Goal: Communication & Community: Answer question/provide support

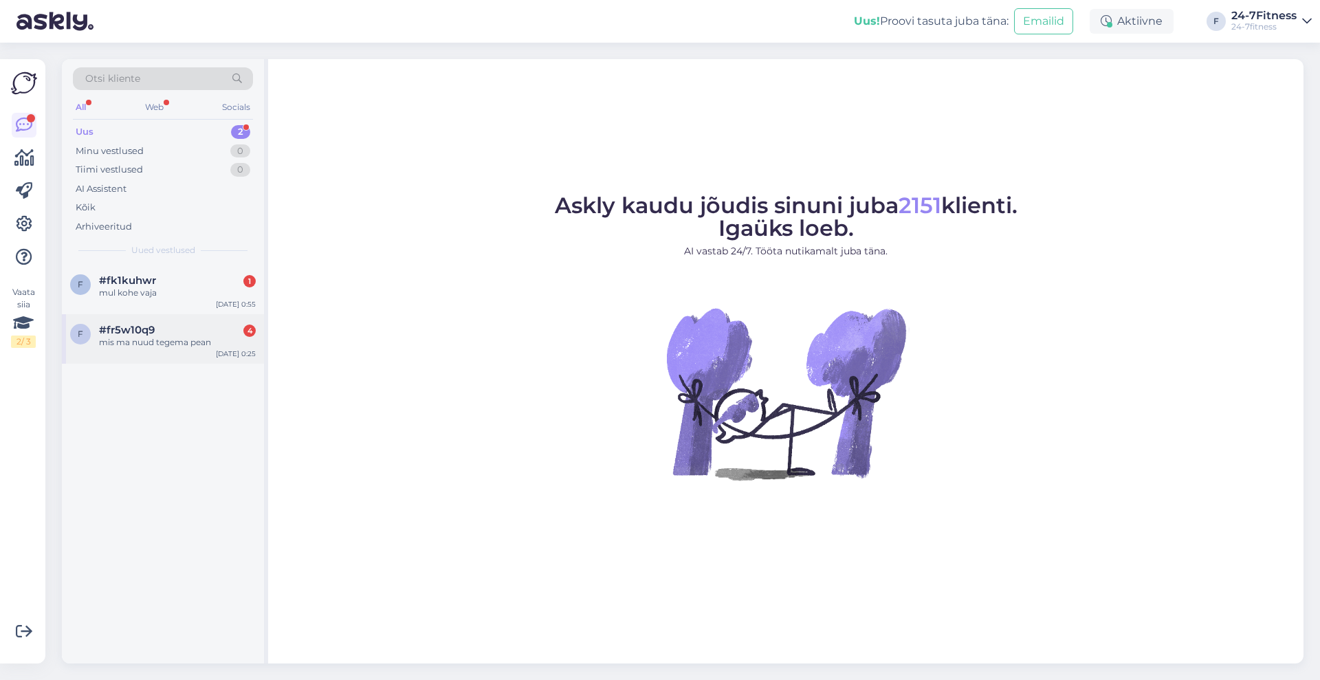
click at [153, 344] on div "mis ma nuud tegema pean" at bounding box center [177, 342] width 157 height 12
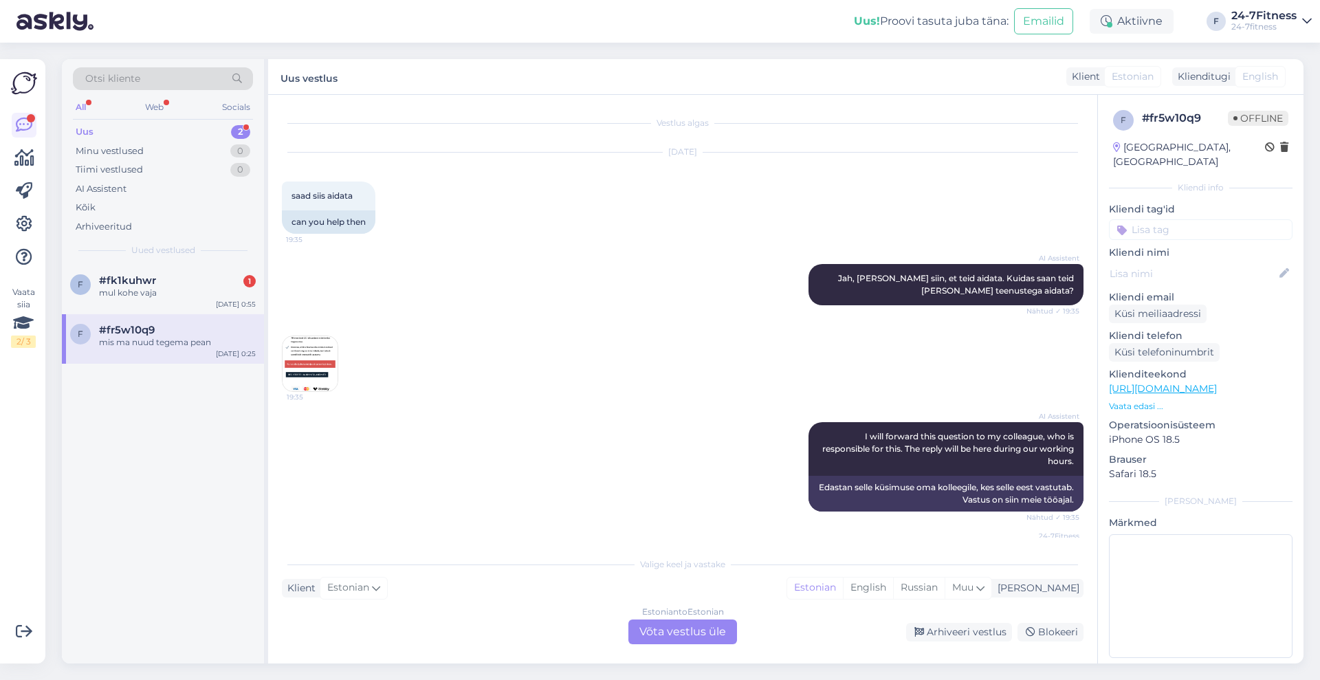
scroll to position [86, 0]
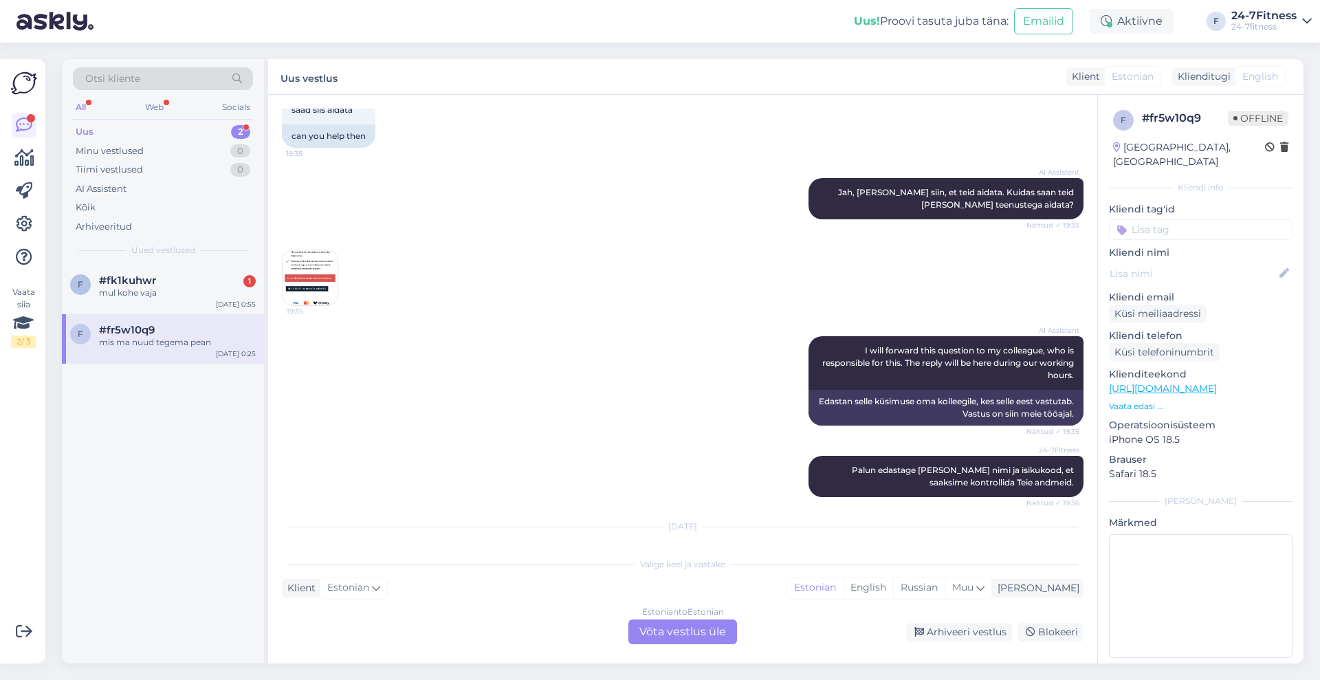
click at [320, 274] on img at bounding box center [309, 277] width 55 height 55
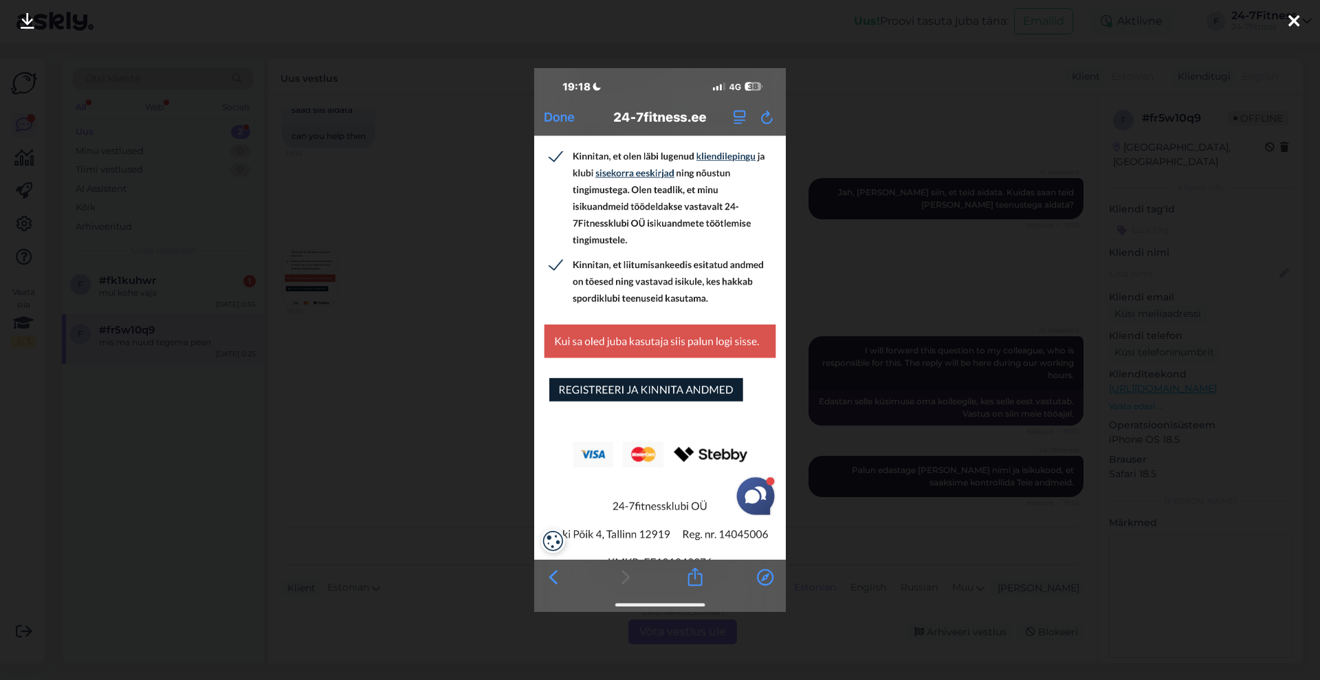
click at [1293, 23] on icon at bounding box center [1293, 22] width 11 height 18
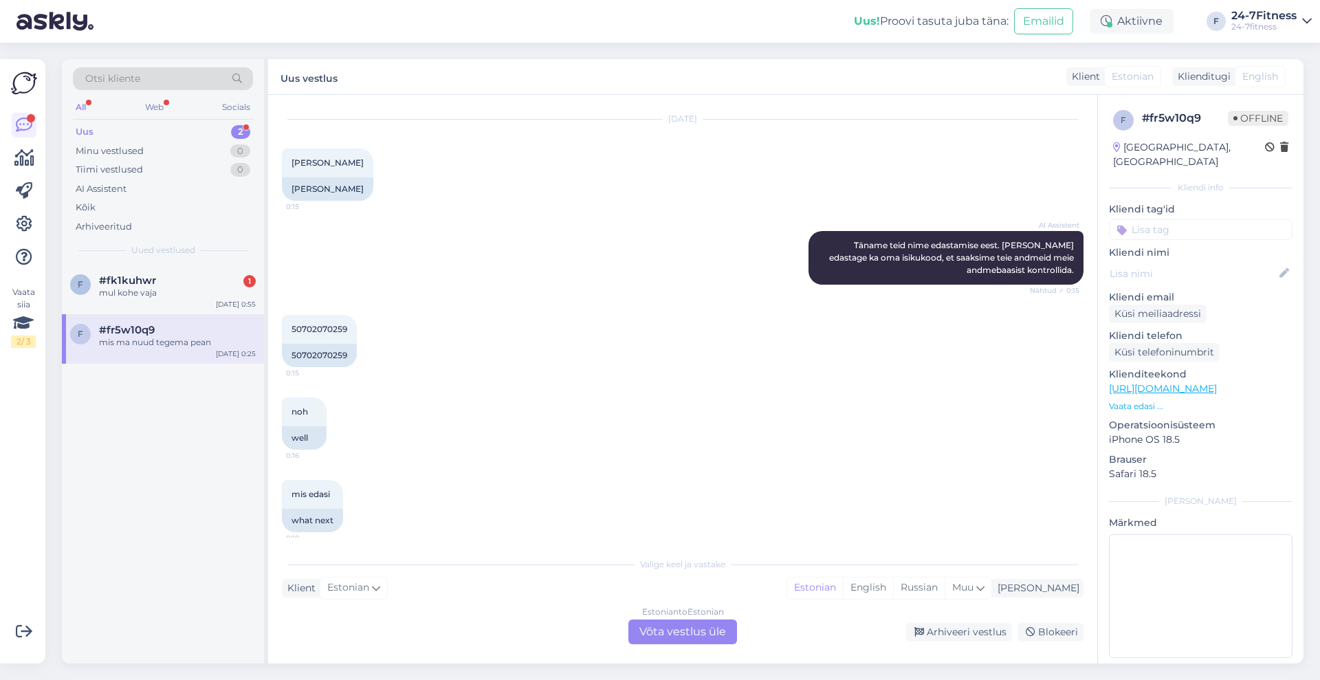
scroll to position [586, 0]
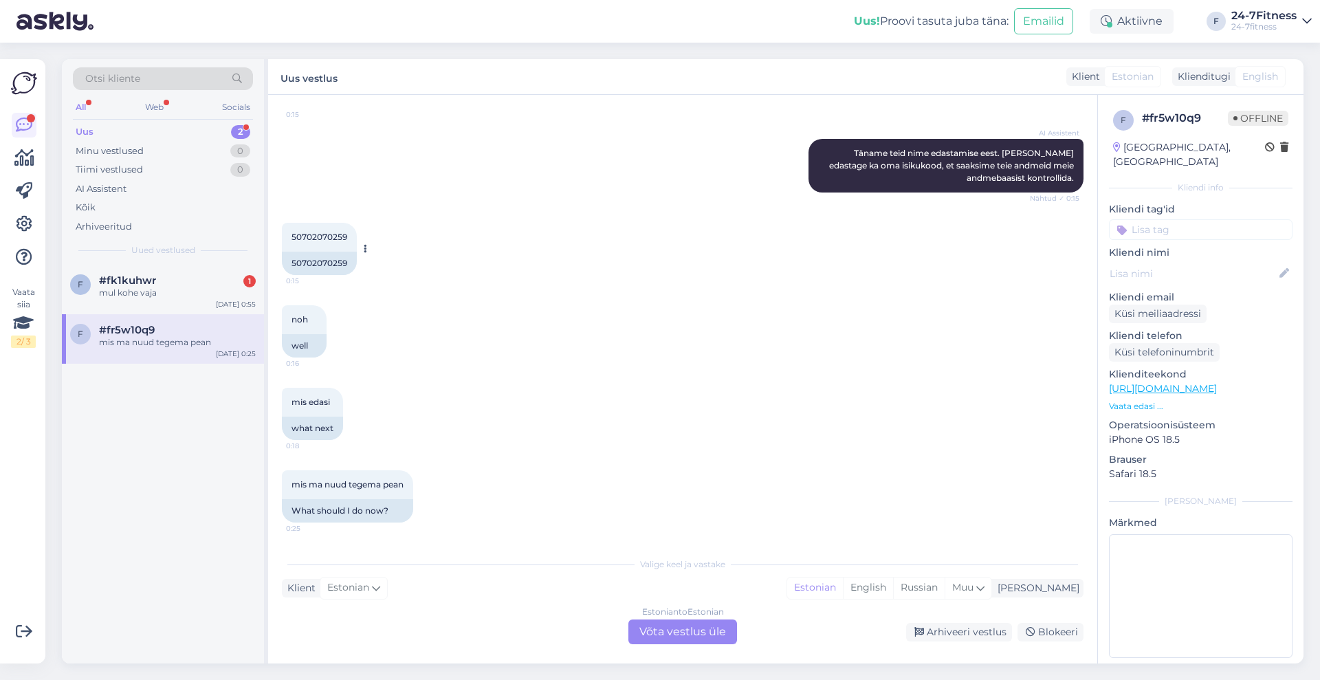
click at [322, 234] on span "50702070259" at bounding box center [319, 237] width 56 height 10
copy div "50702070259 0:15"
click at [690, 626] on div "Estonian to Estonian Võta vestlus üle" at bounding box center [682, 631] width 109 height 25
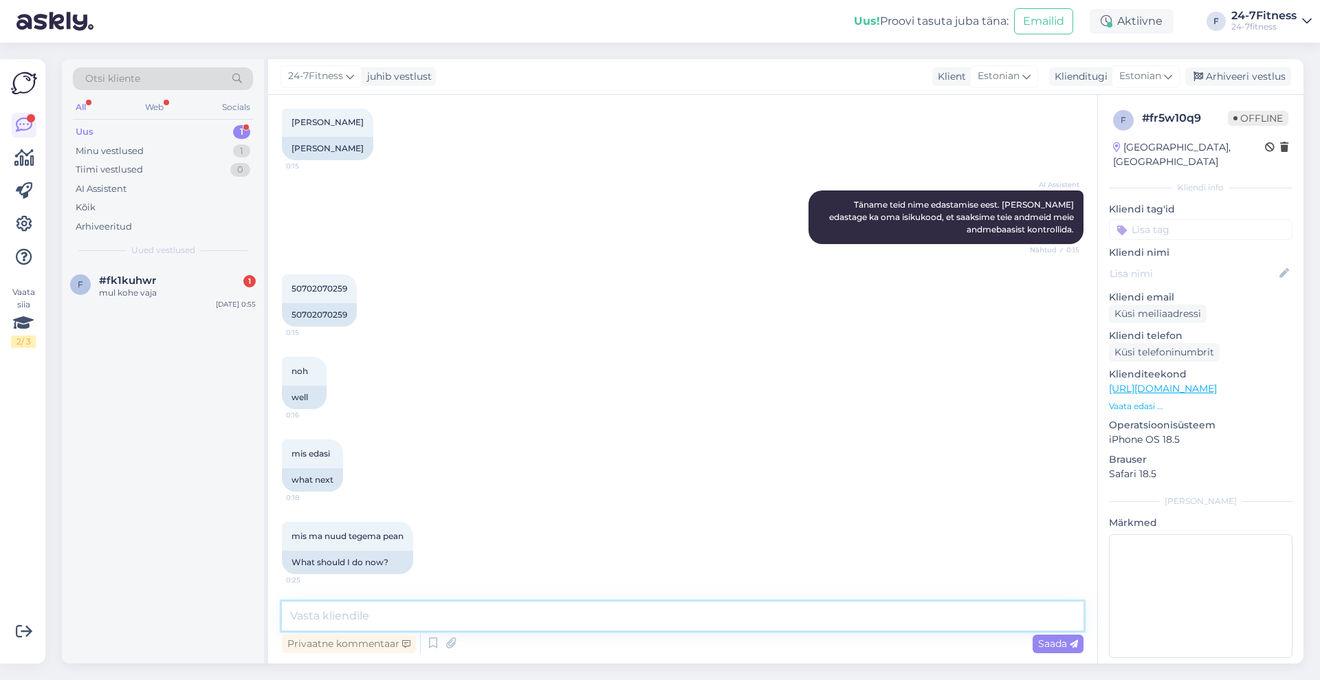
click at [635, 614] on textarea at bounding box center [682, 615] width 801 height 29
paste textarea "[EMAIL_ADDRESS][DOMAIN_NAME]"
type textarea "Tere! Näeme, et olete meie spordiklubi kliendiks registreerunud e-mailiga [EMAI…"
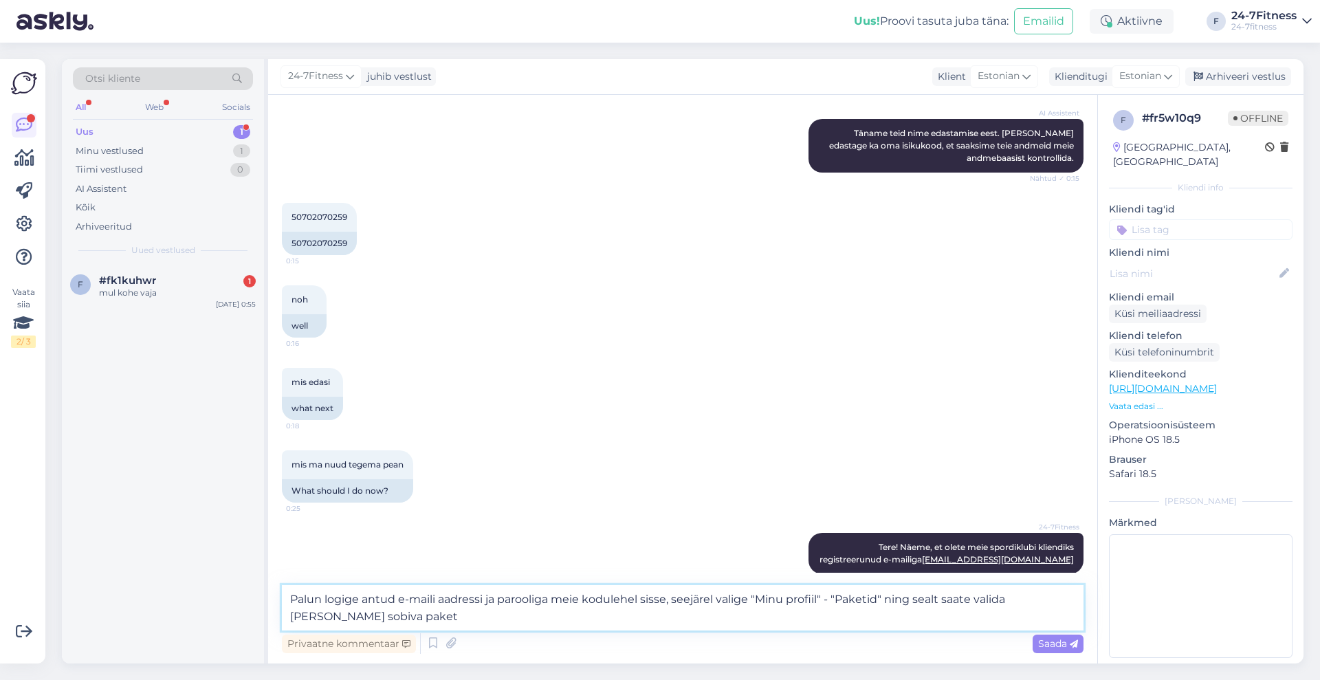
type textarea "Palun logige antud e-maili aadressi ja parooliga meie kodulehel sisse, seejärel…"
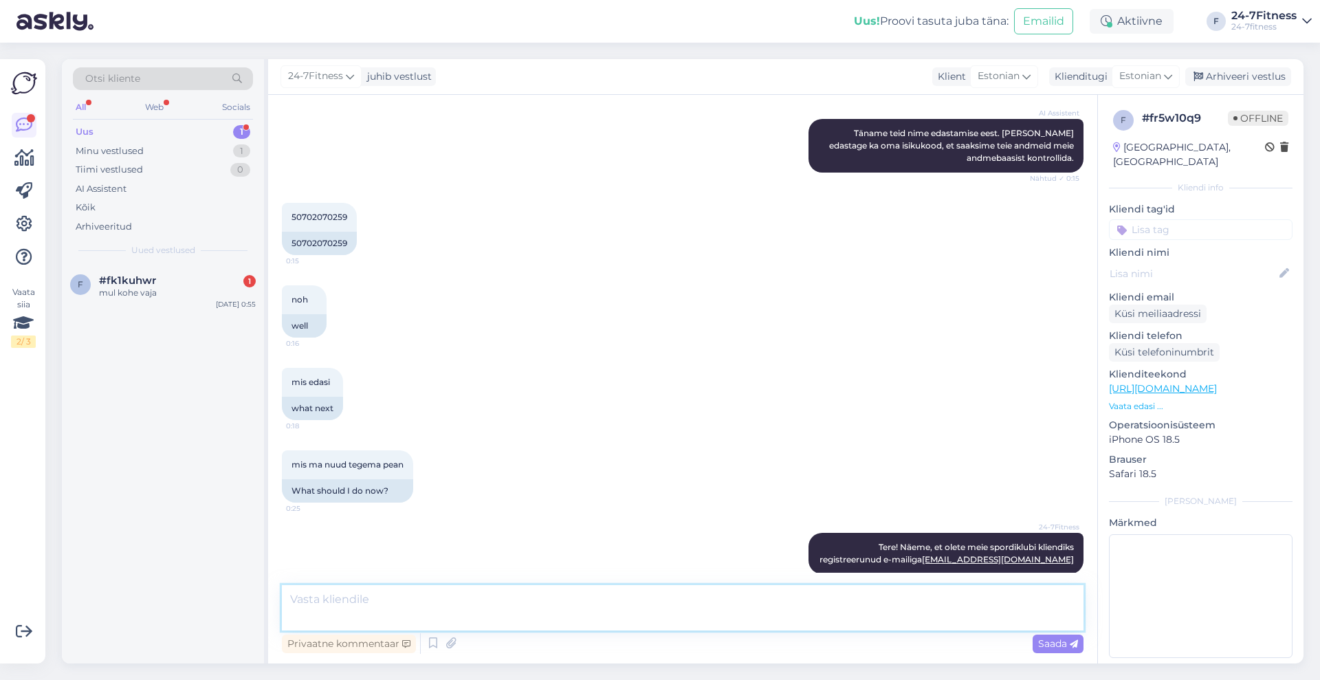
scroll to position [689, 0]
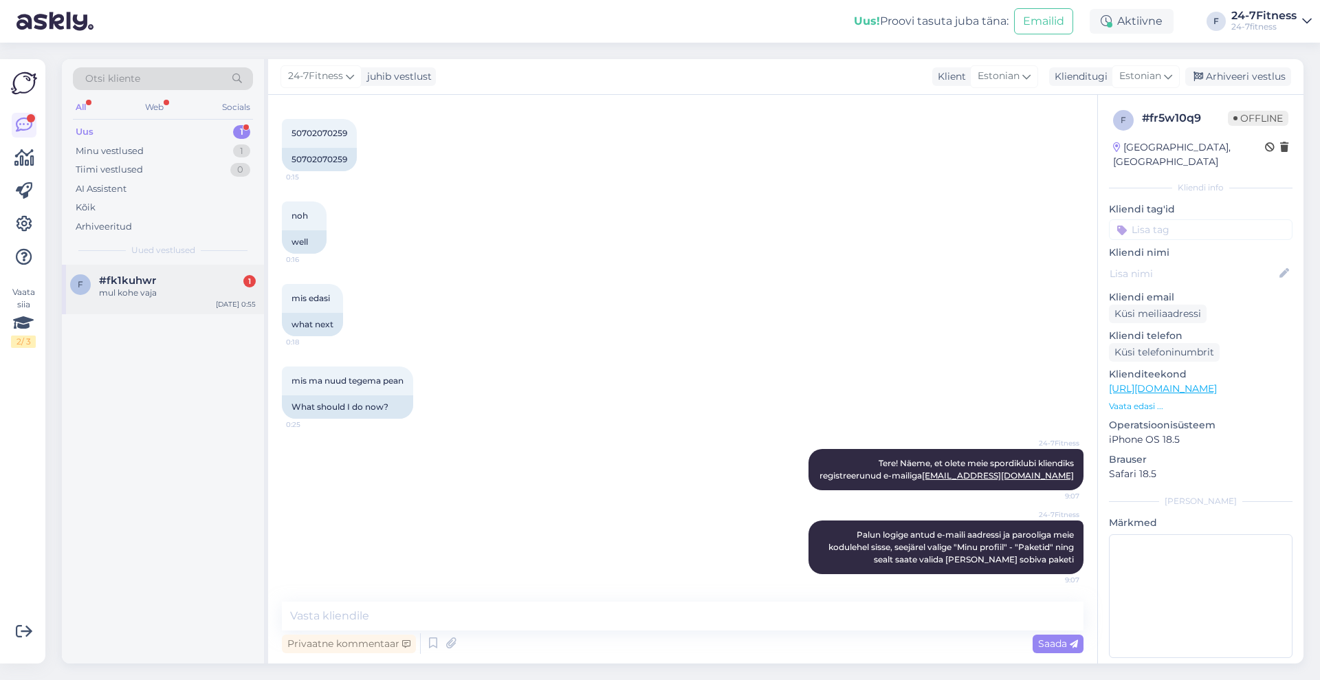
click at [146, 296] on div "mul kohe vaja" at bounding box center [177, 293] width 157 height 12
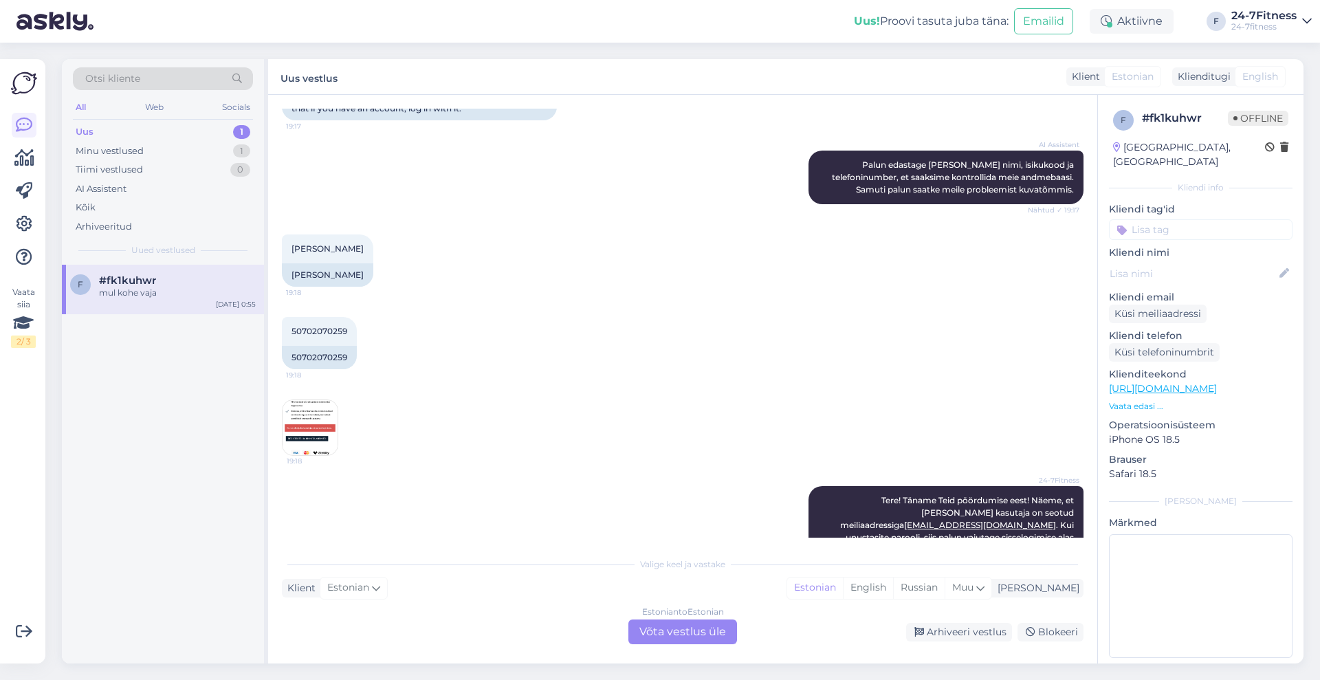
scroll to position [883, 0]
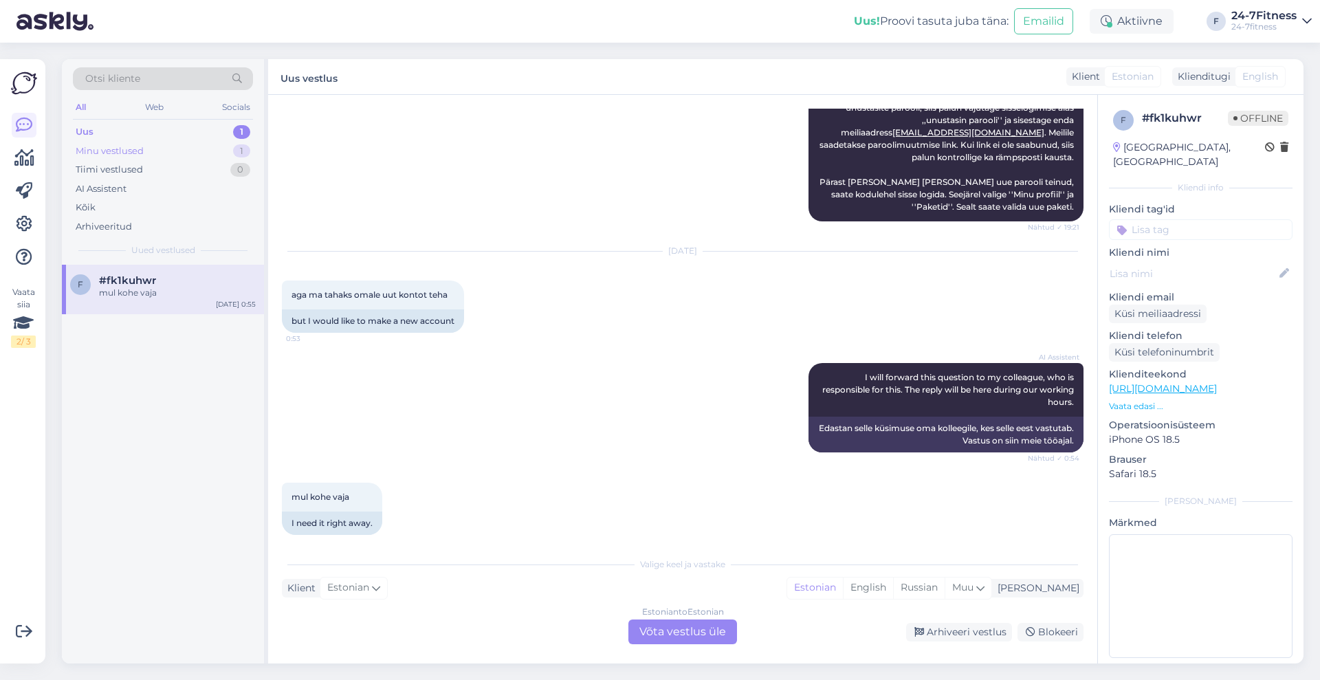
click at [133, 148] on div "Minu vestlused" at bounding box center [110, 151] width 68 height 14
click at [170, 290] on div "Palun logige antud e-maili aadressi ja parooliga meie kodulehel sisse, seejärel…" at bounding box center [177, 299] width 157 height 25
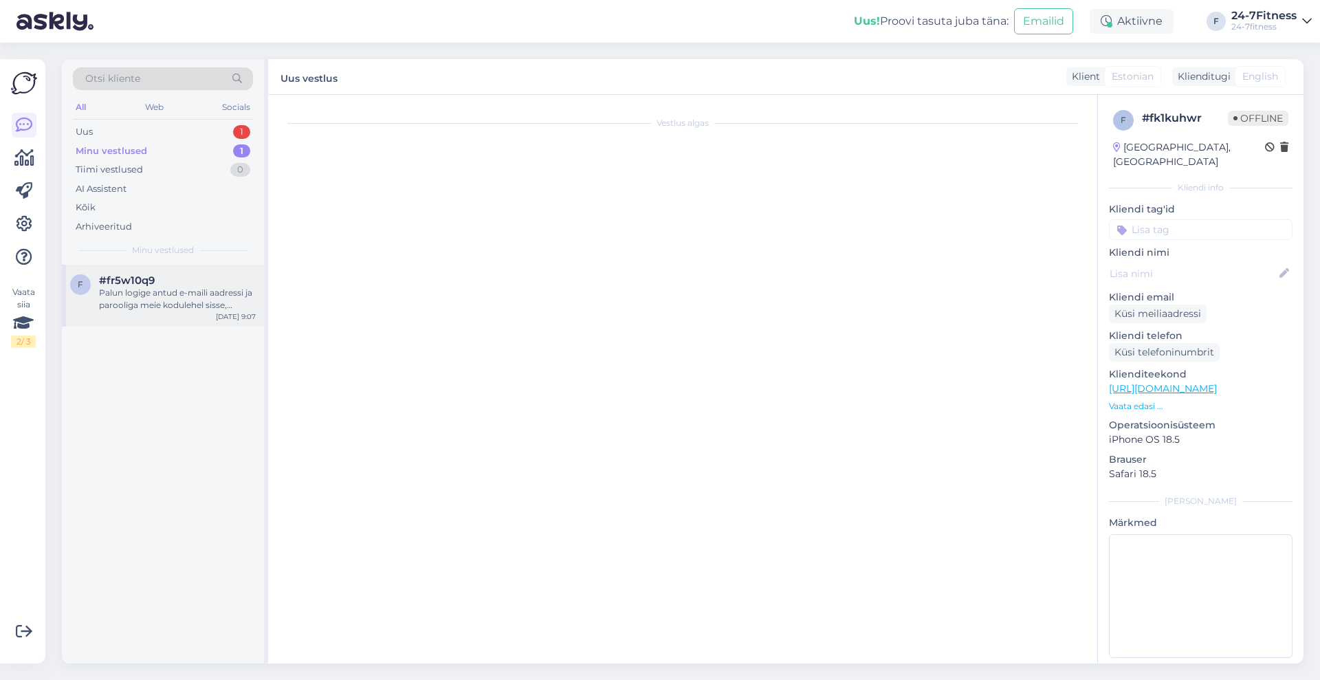
scroll to position [689, 0]
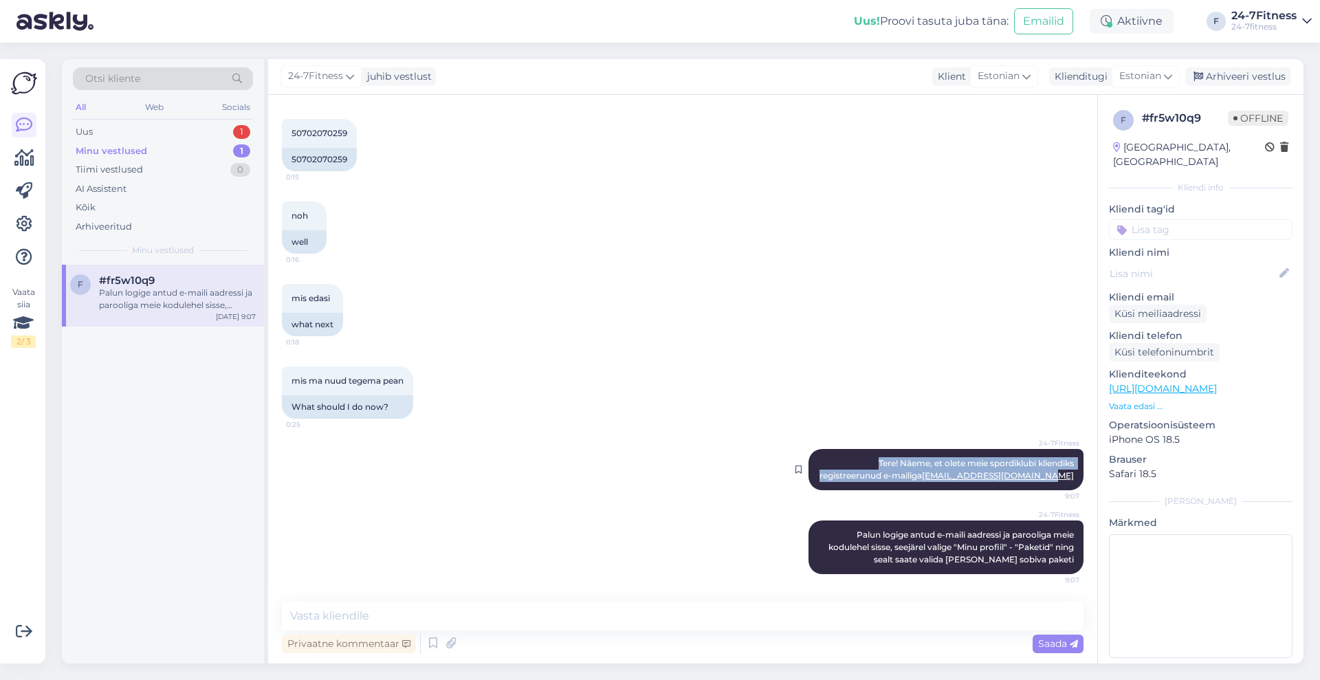
drag, startPoint x: 874, startPoint y: 458, endPoint x: 1061, endPoint y: 476, distance: 187.8
click at [1061, 476] on div "24-7Fitness Tere! Näeme, et olete meie spordiklubi kliendiks registreerunud e-m…" at bounding box center [945, 469] width 275 height 41
copy span "Tere! Näeme, et olete meie spordiklubi kliendiks registreerunud e-mailiga [EMAI…"
click at [111, 125] on div "Uus 1" at bounding box center [163, 131] width 180 height 19
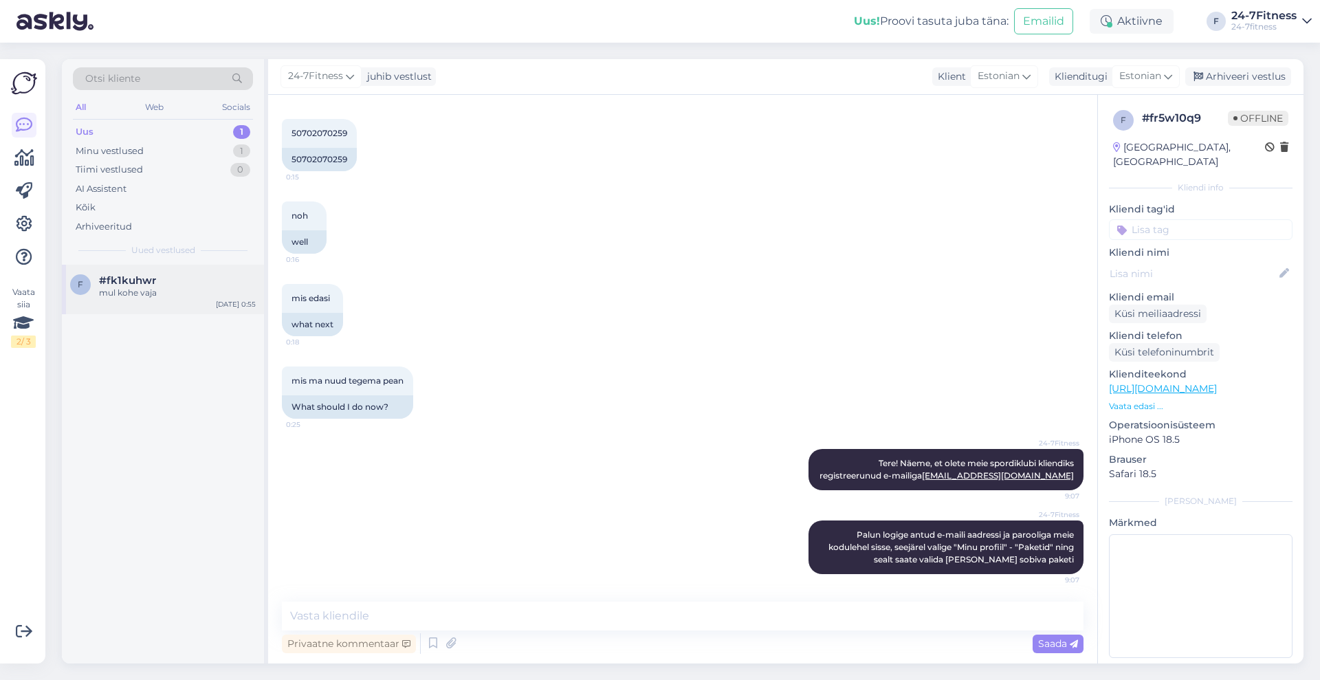
click at [155, 287] on div "mul kohe vaja" at bounding box center [177, 293] width 157 height 12
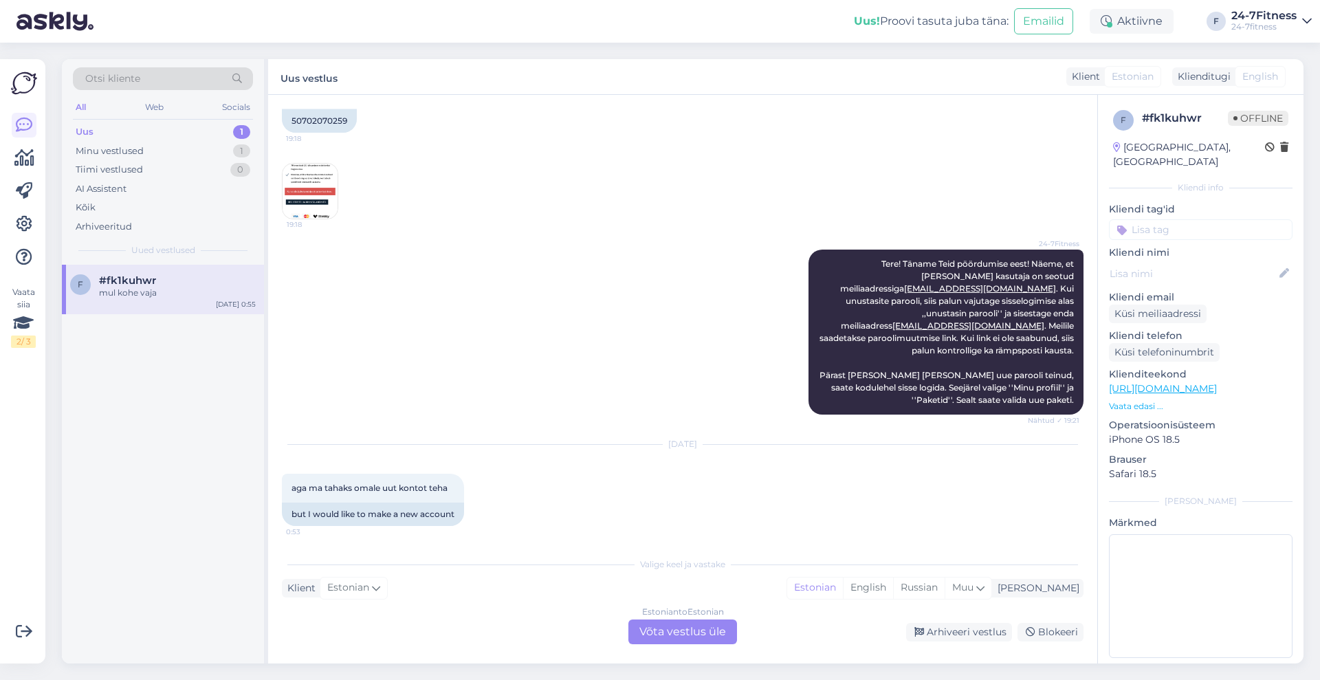
scroll to position [883, 0]
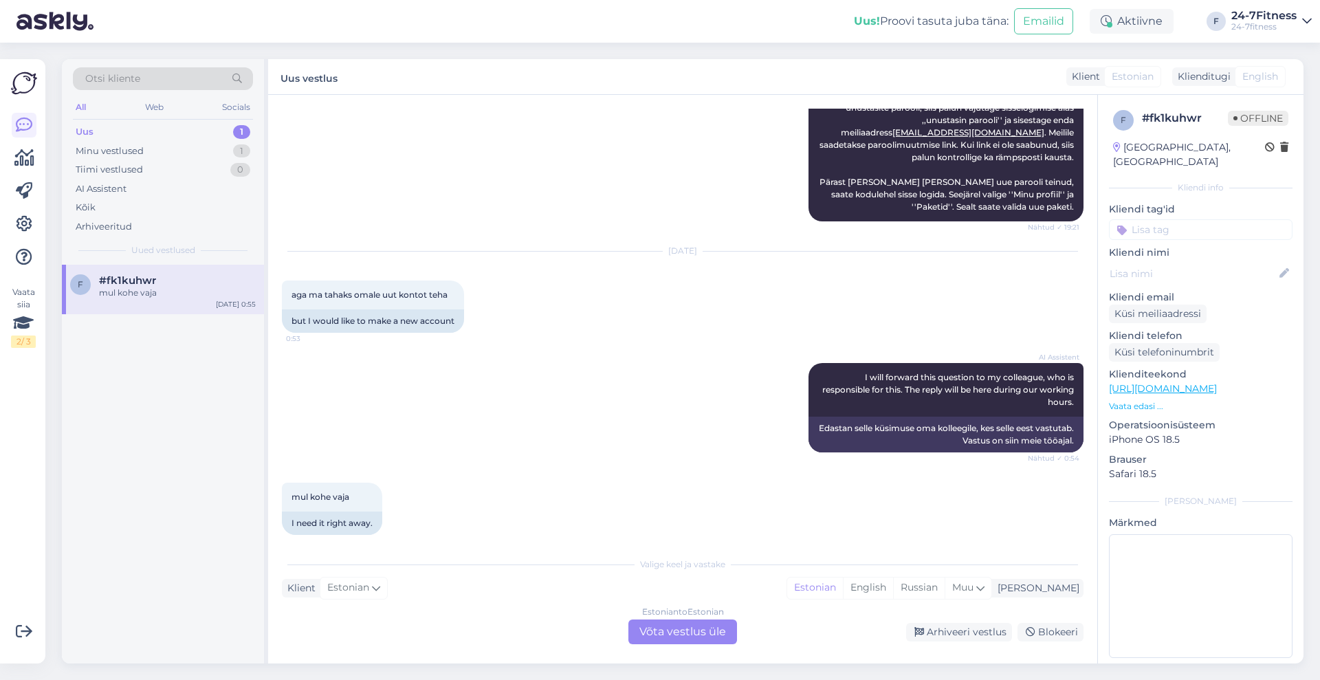
click at [688, 634] on div "Estonian to Estonian Võta vestlus üle" at bounding box center [682, 631] width 109 height 25
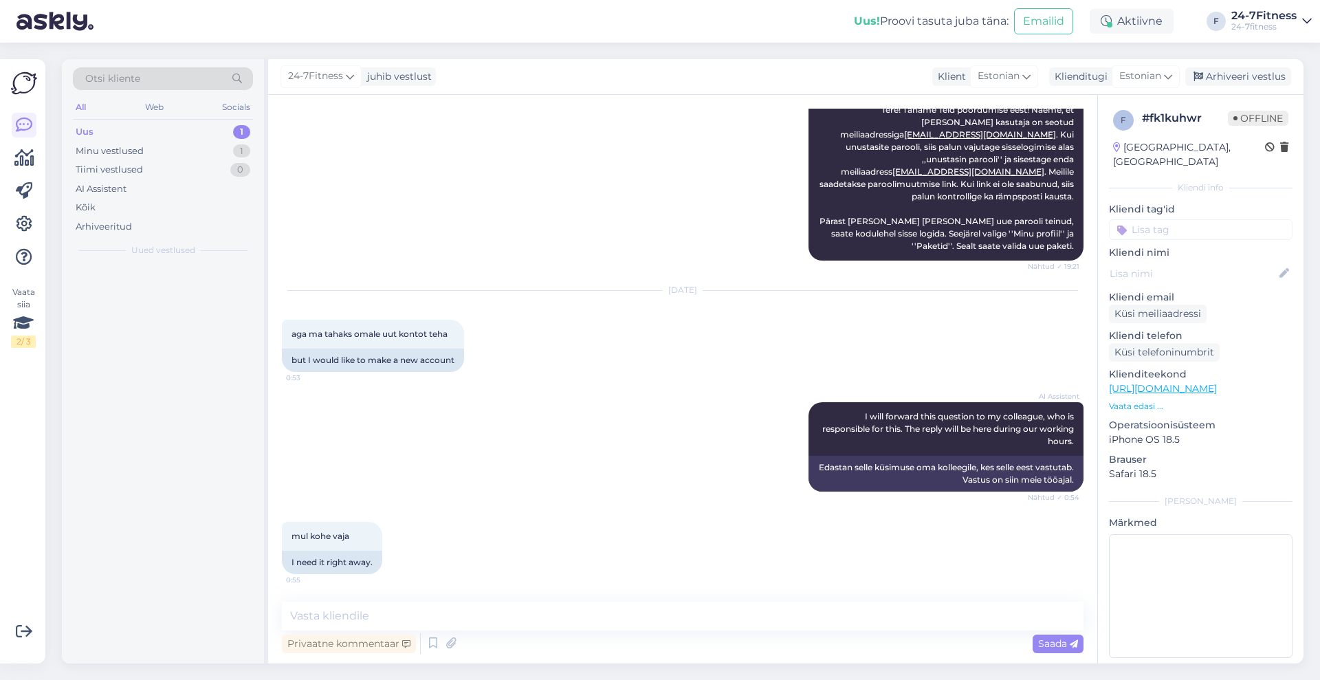
scroll to position [831, 0]
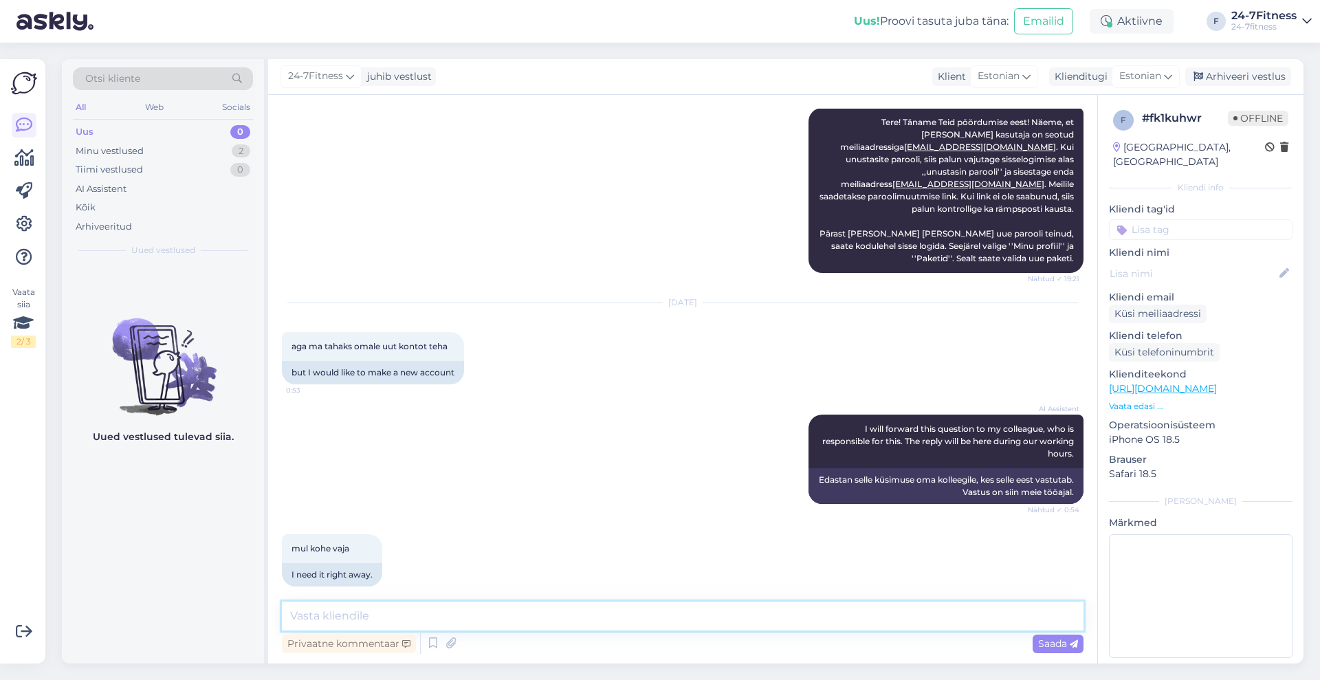
click at [578, 618] on textarea at bounding box center [682, 615] width 801 height 29
paste textarea "Tere! Näeme, et olete meie spordiklubi kliendiks registreerunud e-mailiga [EMAI…"
type textarea "Tere! Näeme, et olete meie spordiklubi kliendiks registreerunud e-mailiga [EMAI…"
click at [1056, 641] on span "Saada" at bounding box center [1058, 643] width 40 height 12
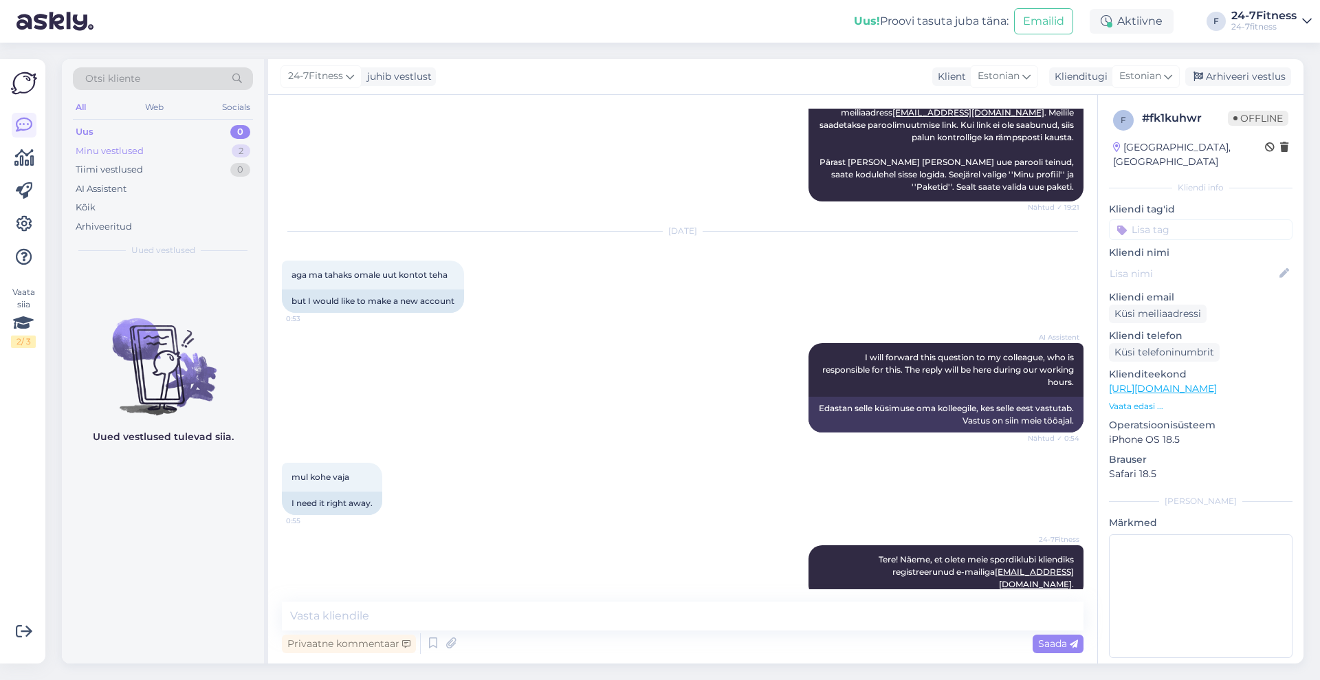
click at [156, 150] on div "Minu vestlused 2" at bounding box center [163, 151] width 180 height 19
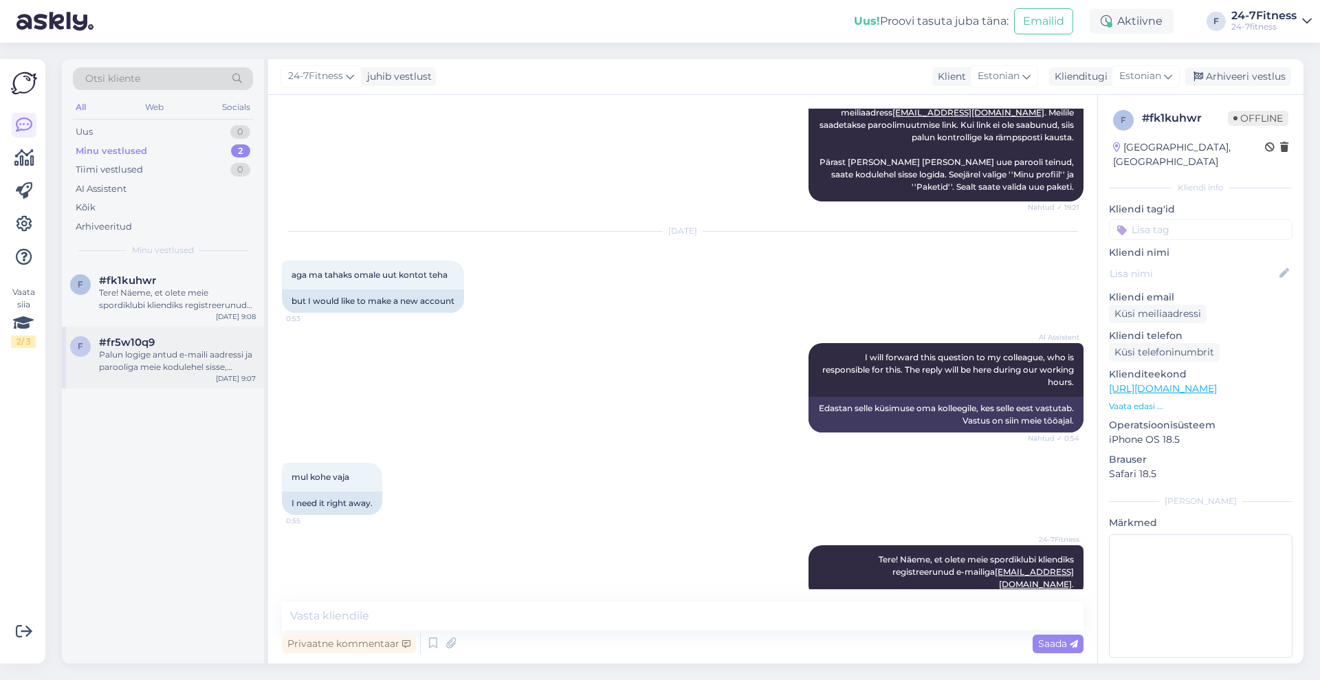
click at [196, 364] on div "Palun logige antud e-maili aadressi ja parooliga meie kodulehel sisse, seejärel…" at bounding box center [177, 360] width 157 height 25
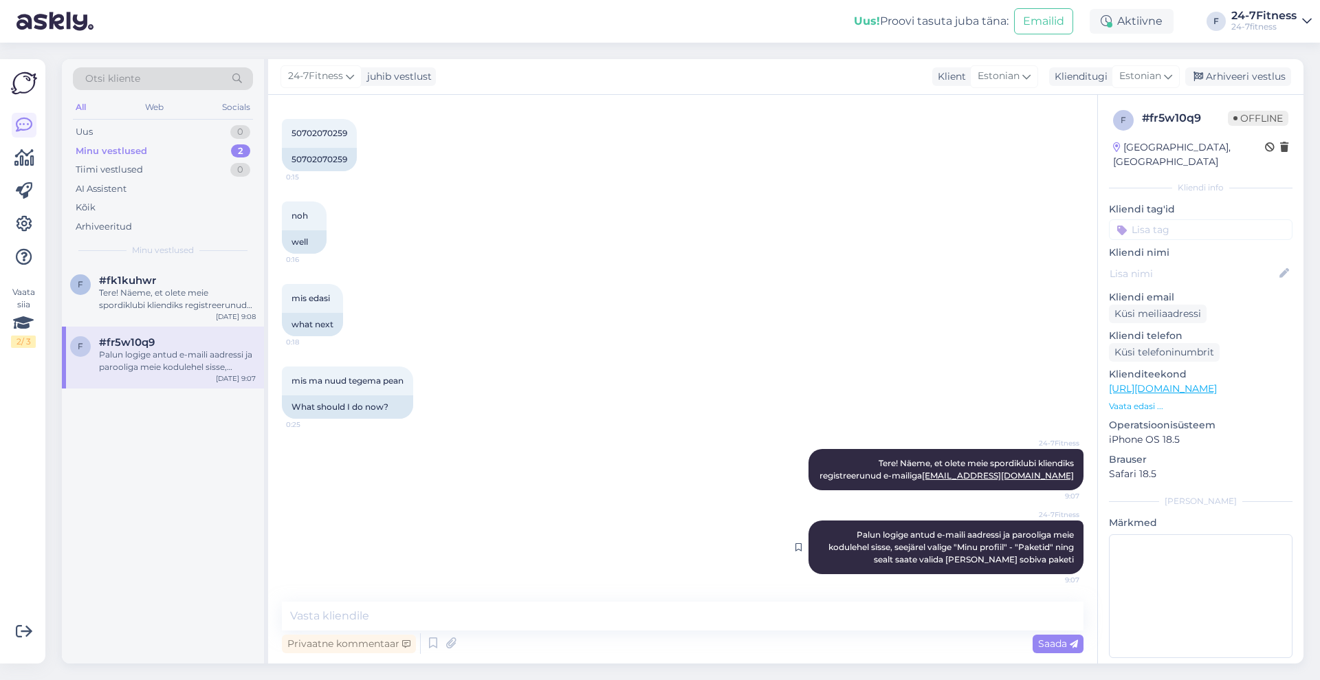
click at [836, 533] on div "24-7Fitness Palun logige antud e-maili aadressi ja parooliga meie kodulehel sis…" at bounding box center [945, 547] width 275 height 54
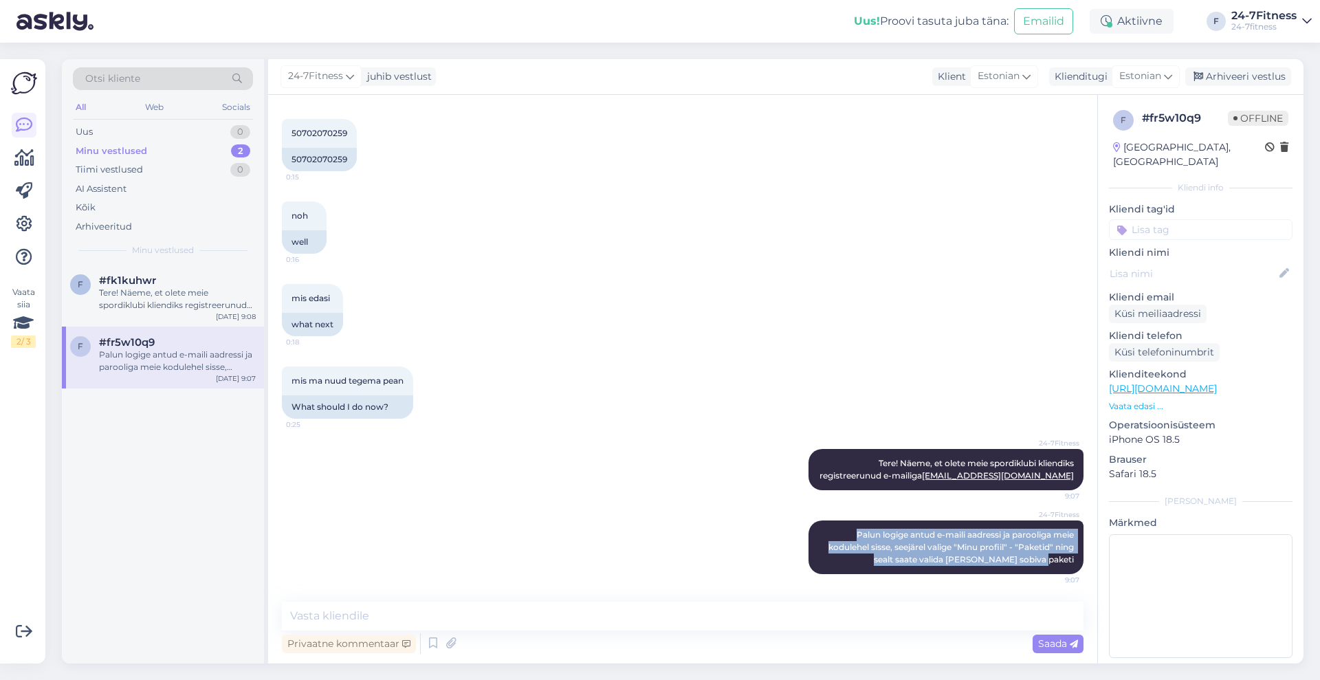
drag, startPoint x: 840, startPoint y: 533, endPoint x: 1074, endPoint y: 568, distance: 236.4
click at [1074, 568] on div "Vestlus algas [DATE] saad siis aidata 19:35 can you help then AI Assistent [PER…" at bounding box center [689, 349] width 814 height 480
copy span "Palun logige antud e-maili aadressi ja parooliga meie kodulehel sisse, seejärel…"
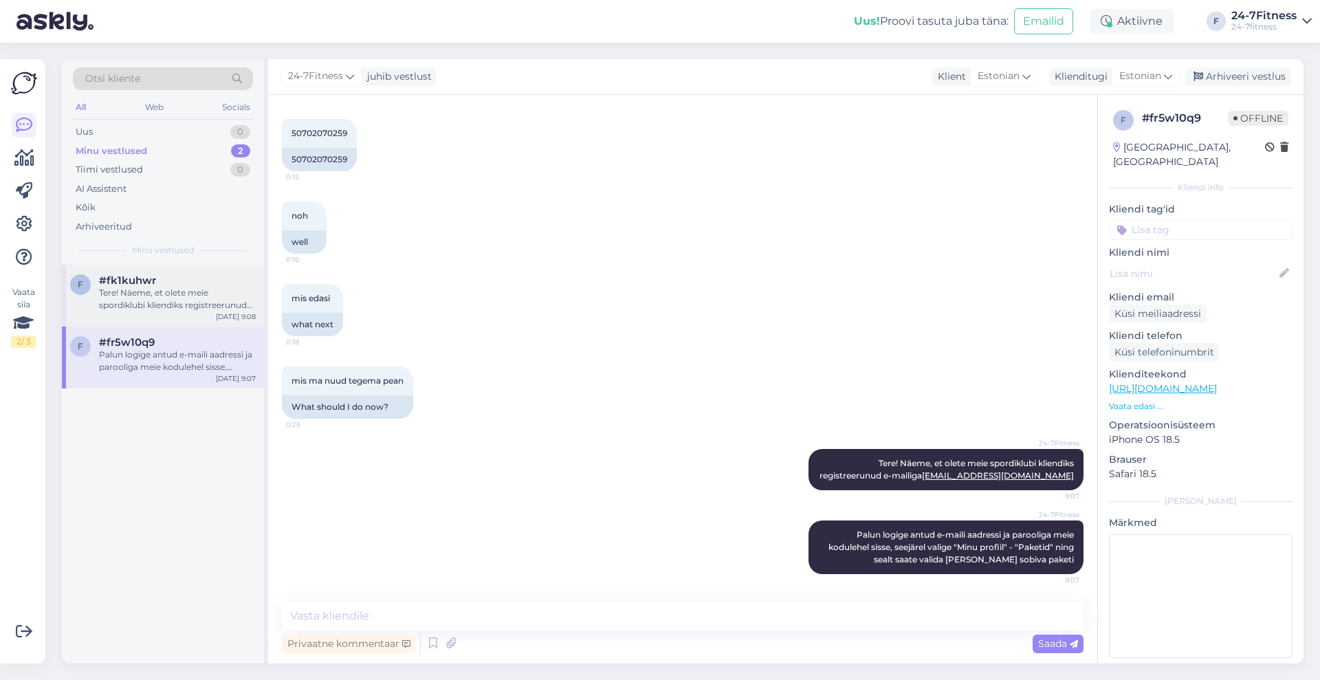
click at [142, 298] on div "Tere! Näeme, et olete meie spordiklubi kliendiks registreerunud e-mailiga [EMAI…" at bounding box center [177, 299] width 157 height 25
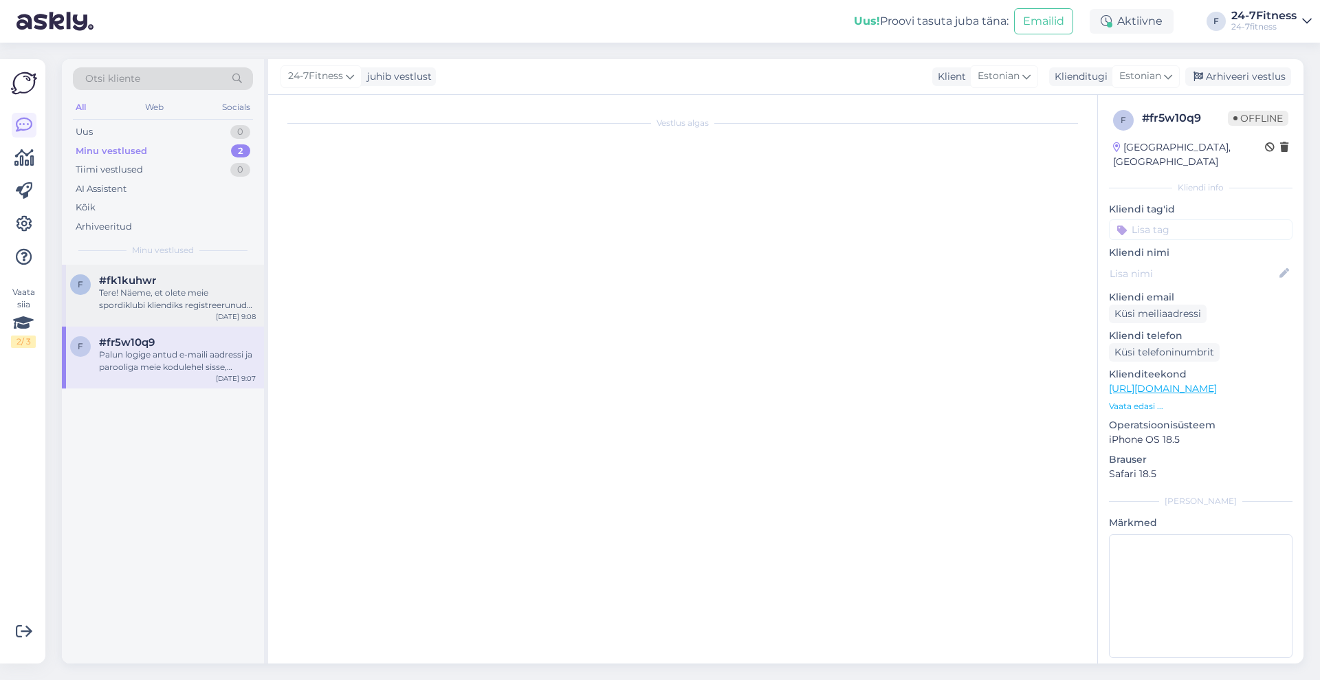
scroll to position [902, 0]
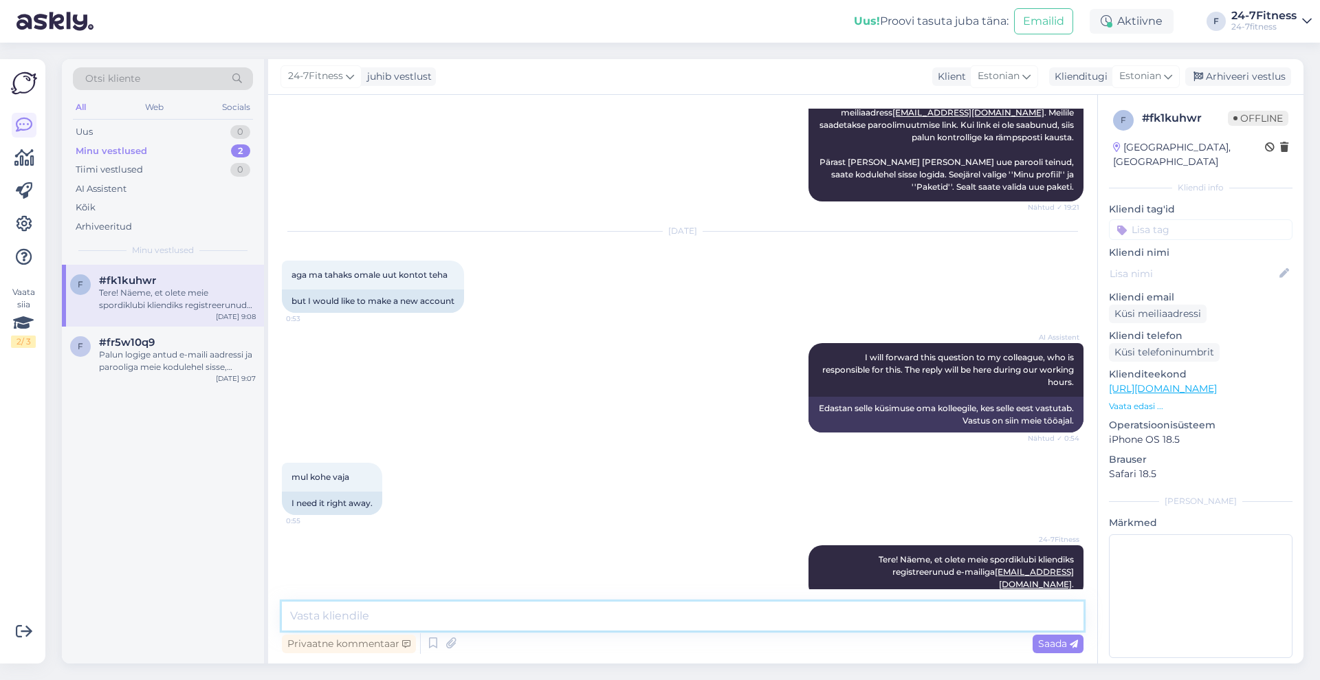
click at [593, 623] on textarea at bounding box center [682, 615] width 801 height 29
paste textarea "Palun logige antud e-maili aadressi ja parooliga meie kodulehel sisse, seejärel…"
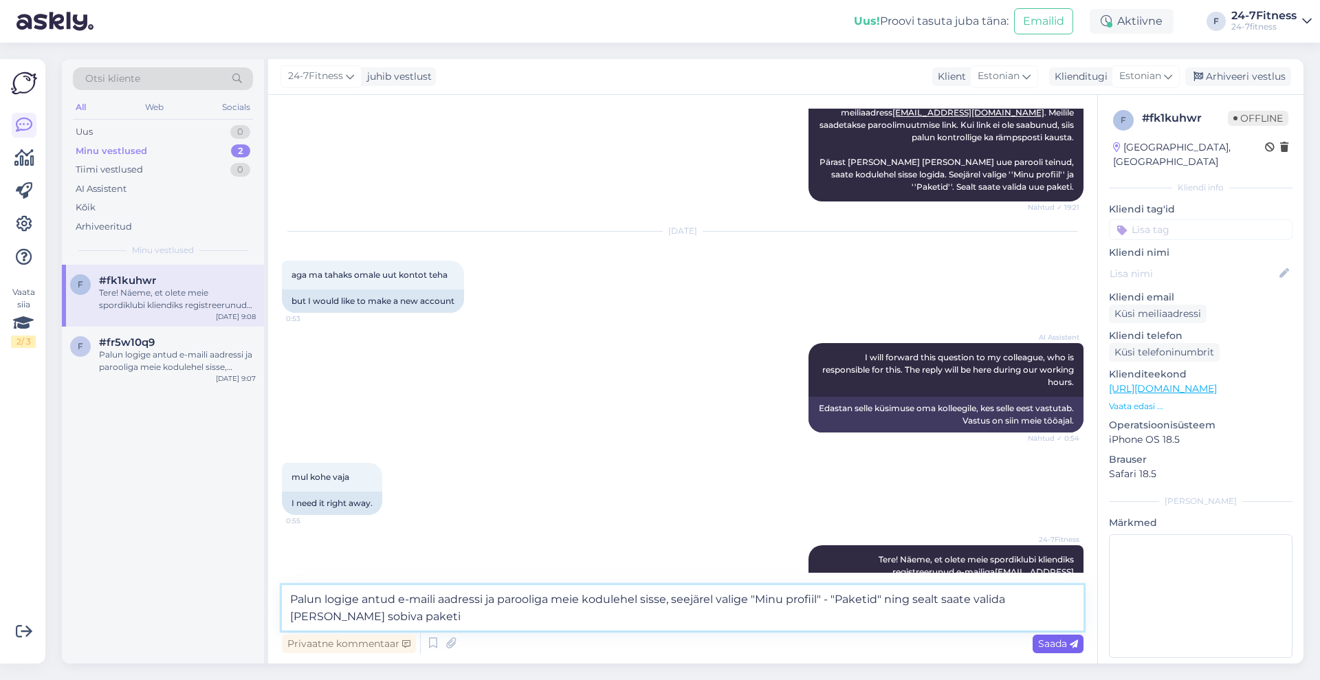
type textarea "Palun logige antud e-maili aadressi ja parooliga meie kodulehel sisse, seejärel…"
click at [1045, 643] on span "Saada" at bounding box center [1058, 643] width 40 height 12
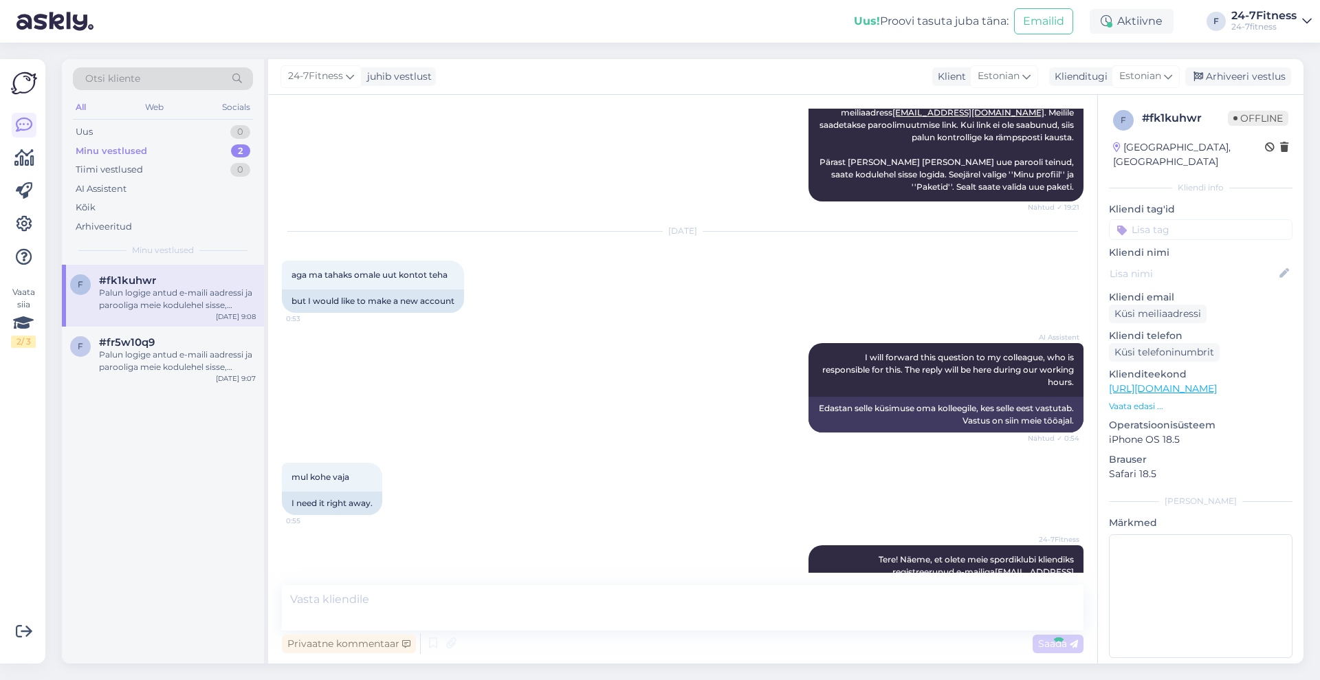
scroll to position [986, 0]
